Goal: Find specific page/section: Find specific page/section

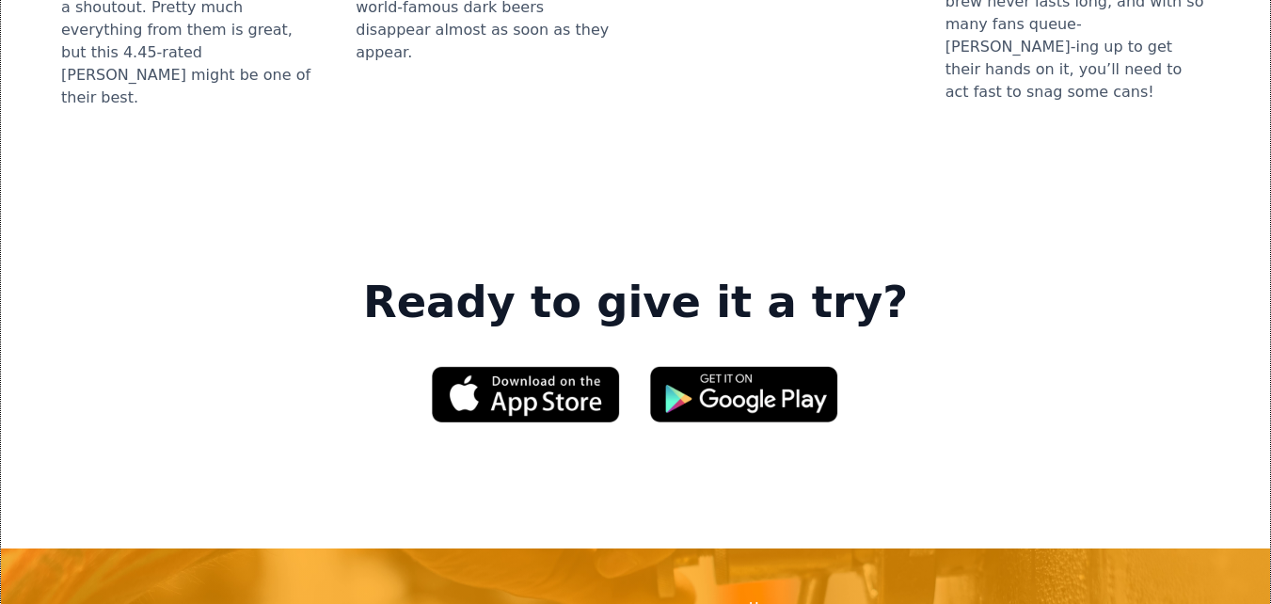
scroll to position [2916, 0]
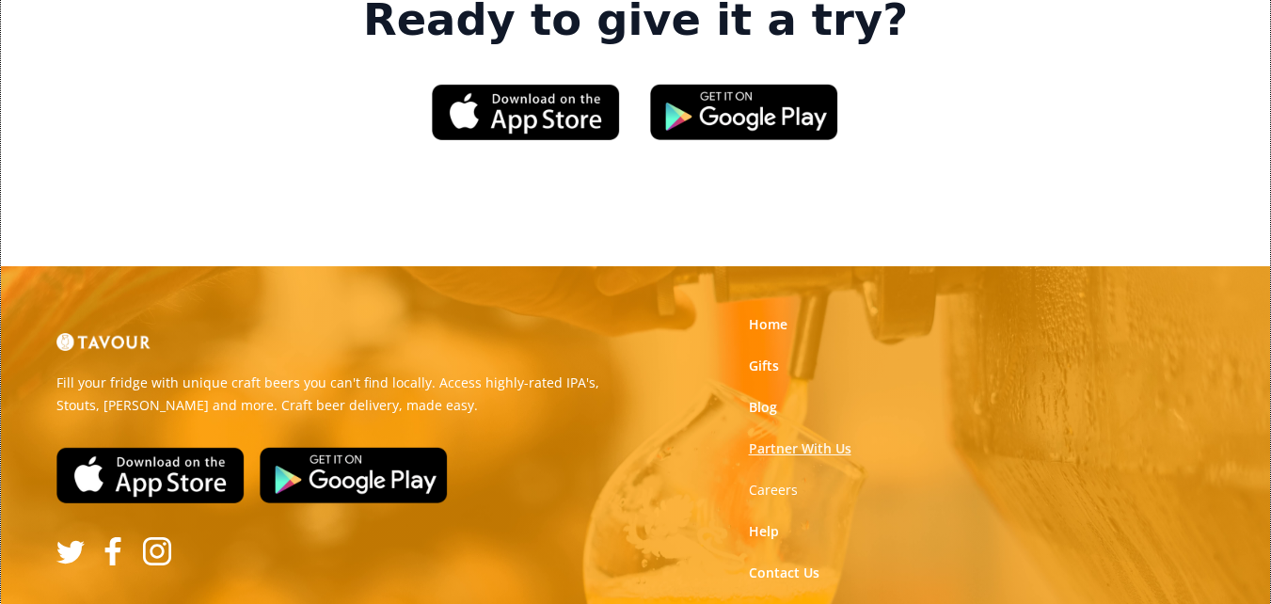
click at [768, 439] on link "Partner With Us" at bounding box center [800, 448] width 103 height 19
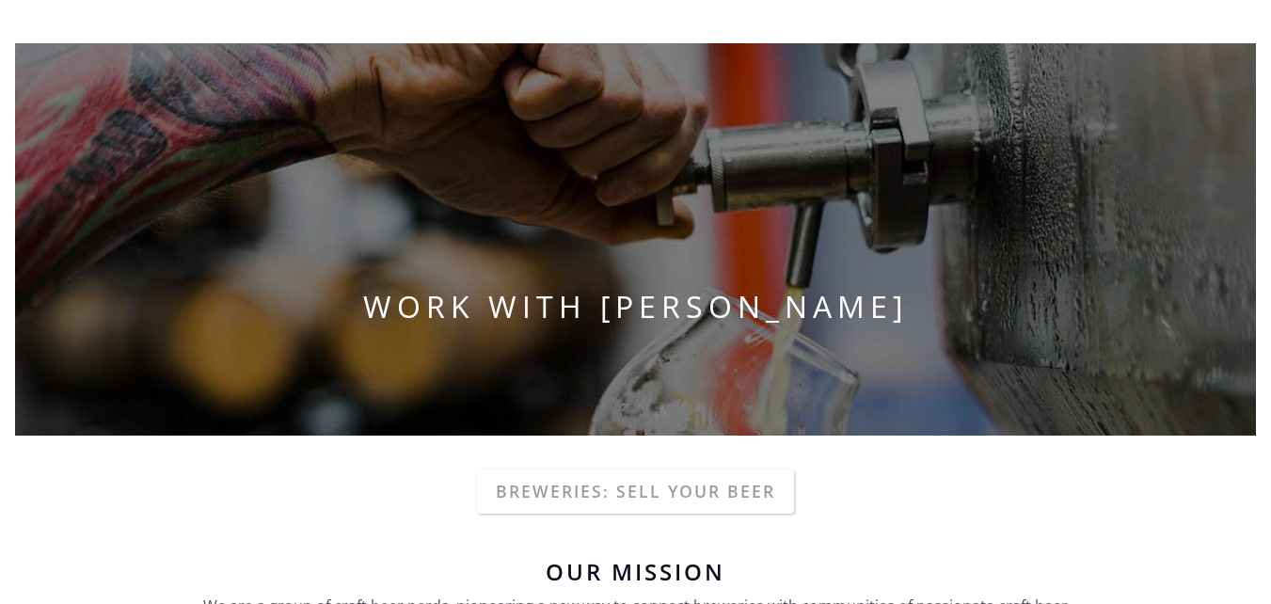
scroll to position [94, 0]
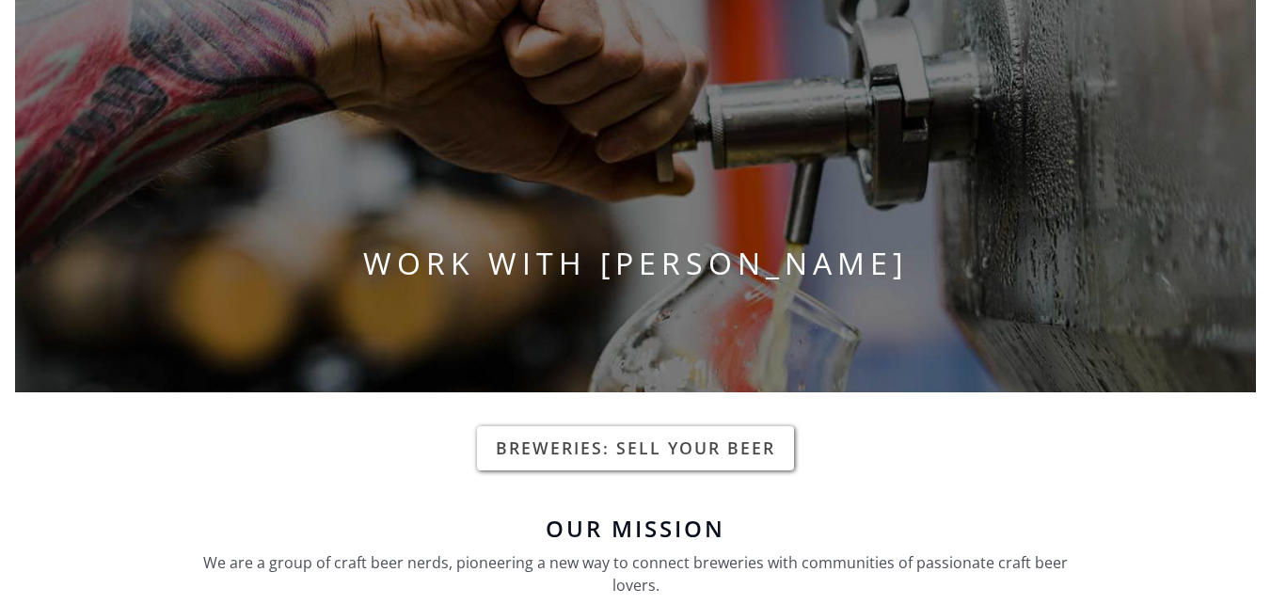
click at [725, 459] on link "Breweries: Sell your beer" at bounding box center [635, 447] width 317 height 43
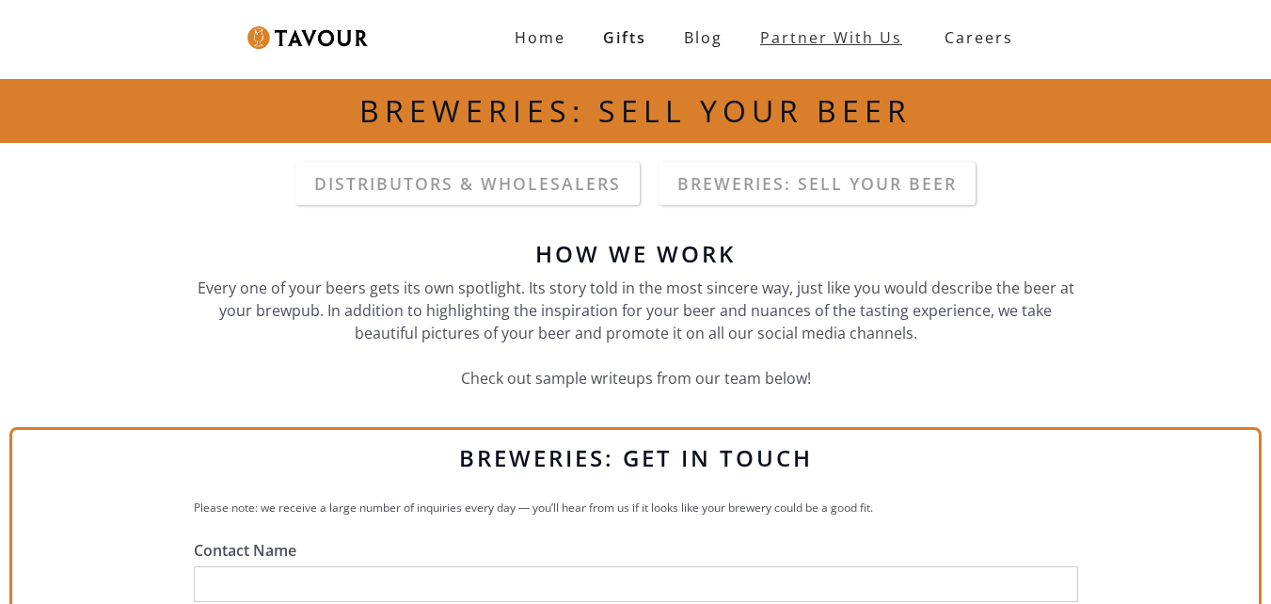
click at [882, 40] on link "partner with us" at bounding box center [831, 38] width 180 height 38
